Goal: Task Accomplishment & Management: Manage account settings

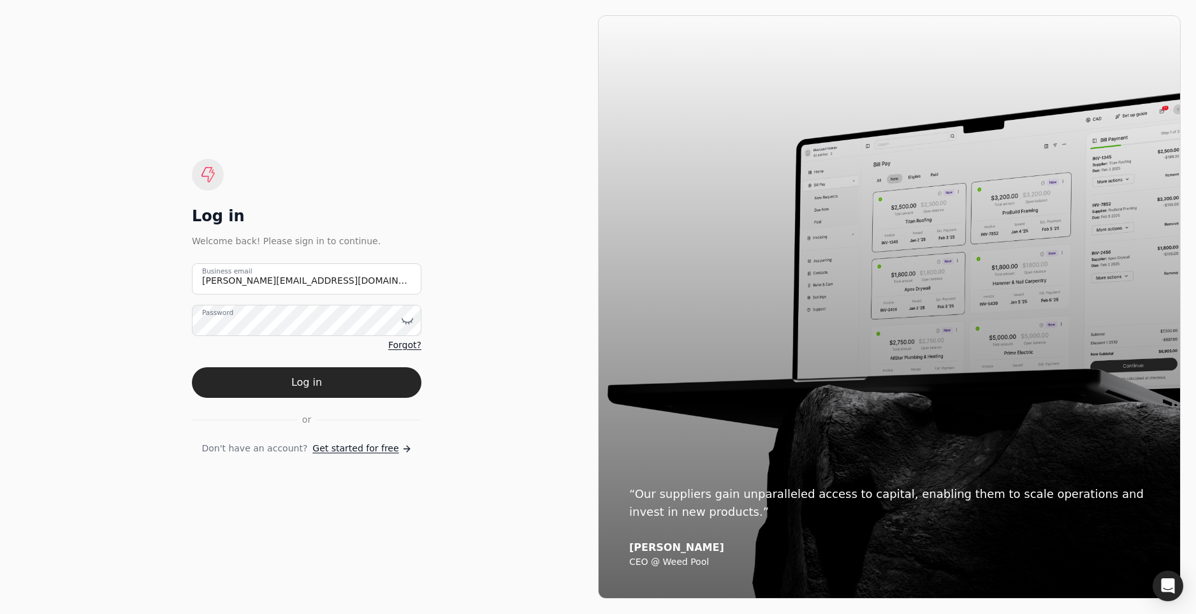
click at [192, 367] on button "Log in" at bounding box center [306, 382] width 229 height 31
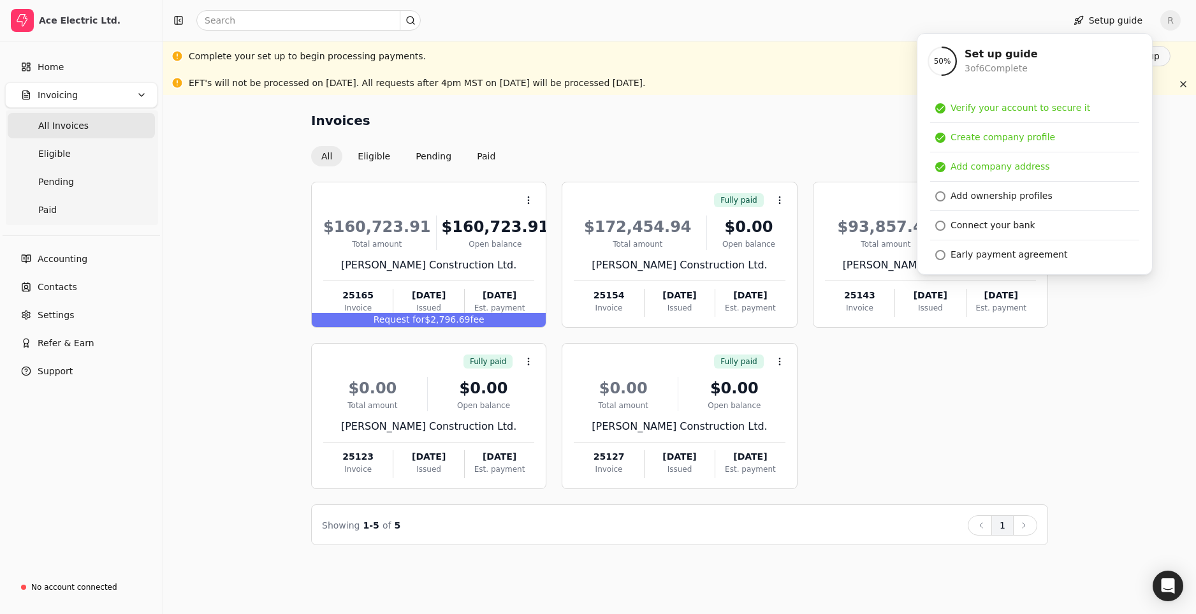
click at [851, 415] on div "Context Menu Button $160,723.91 Total amount $160,723.91 Open balance [PERSON_N…" at bounding box center [679, 335] width 737 height 307
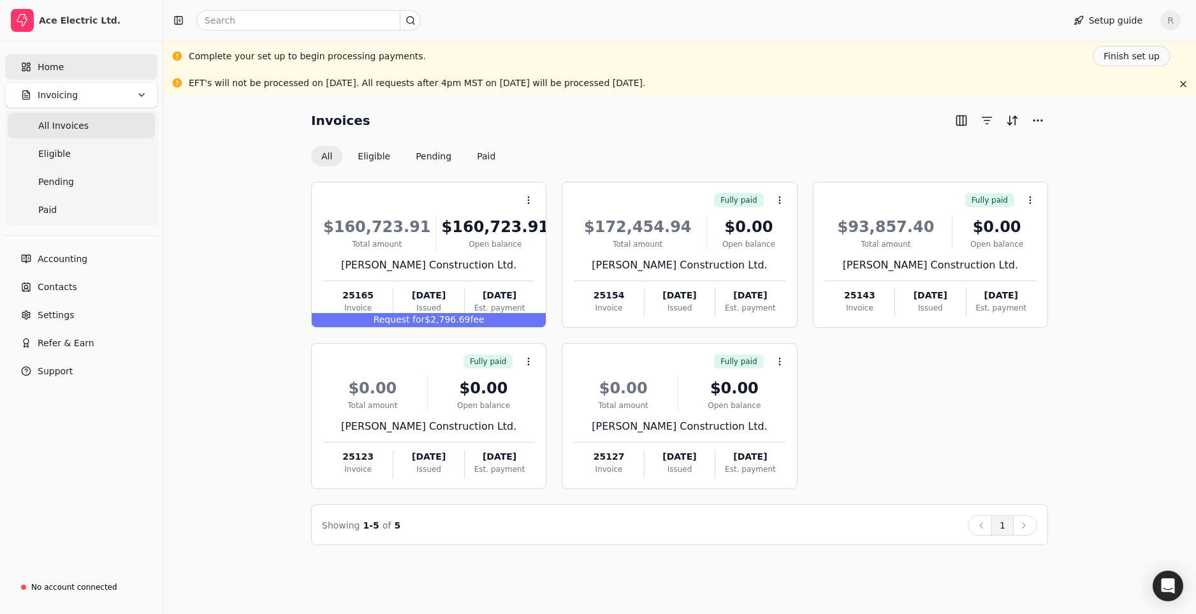
click at [59, 68] on span "Home" at bounding box center [51, 67] width 26 height 13
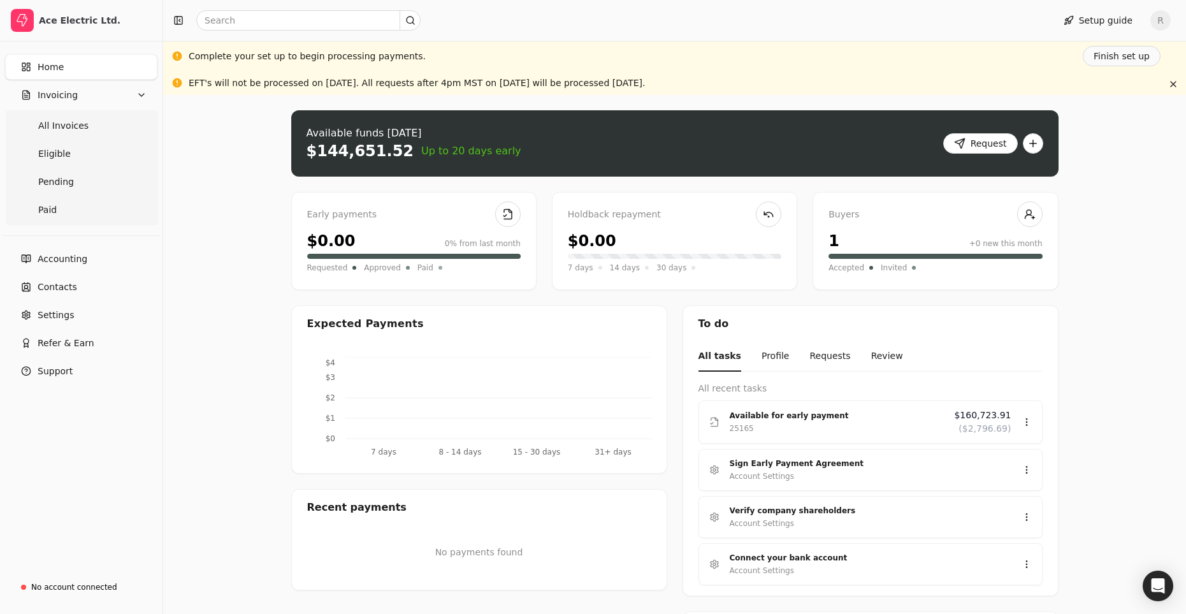
click at [1166, 16] on span "R" at bounding box center [1160, 20] width 20 height 20
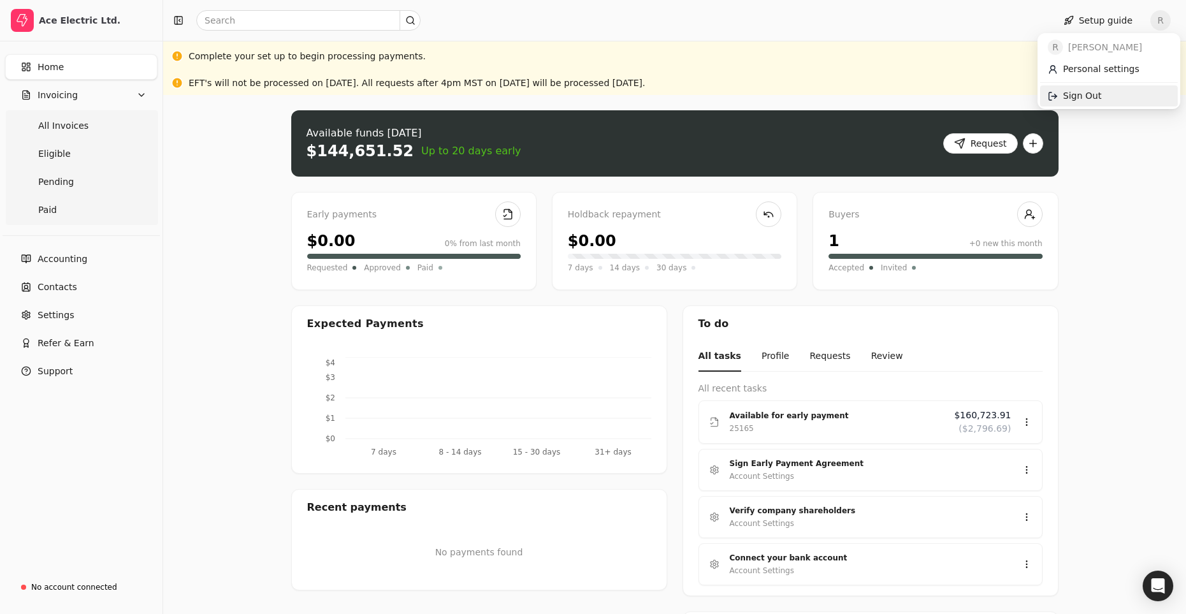
click at [1100, 92] on link "Sign Out" at bounding box center [1109, 95] width 138 height 21
